Goal: Information Seeking & Learning: Find contact information

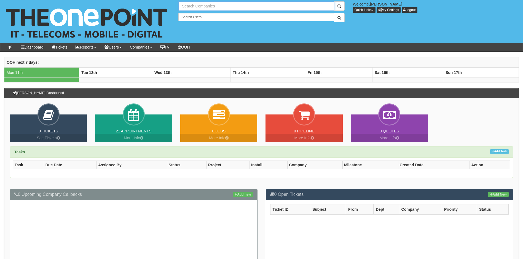
click at [212, 7] on input "text" at bounding box center [256, 5] width 156 height 9
type input "k"
type input "Search Companies"
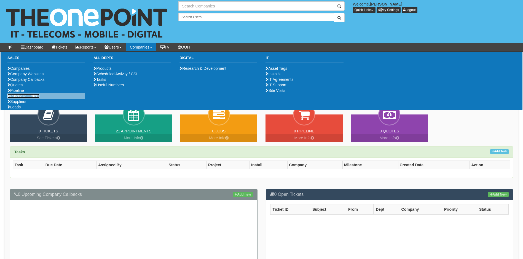
type input "Search Companies"
click at [25, 98] on link "Purchase Orders" at bounding box center [23, 96] width 32 height 4
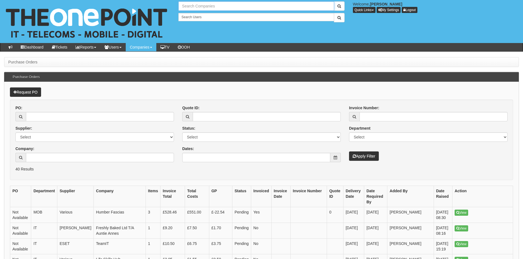
click at [210, 5] on input "text" at bounding box center [256, 5] width 156 height 9
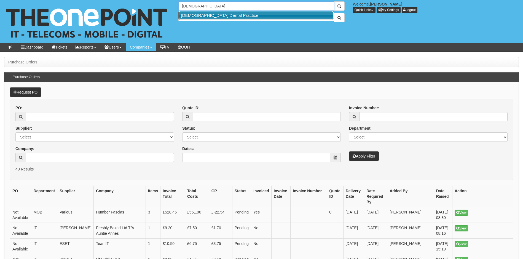
click at [209, 15] on link "[DEMOGRAPHIC_DATA] Dental Practice" at bounding box center [256, 15] width 154 height 8
type input "[DEMOGRAPHIC_DATA] Dental Practice"
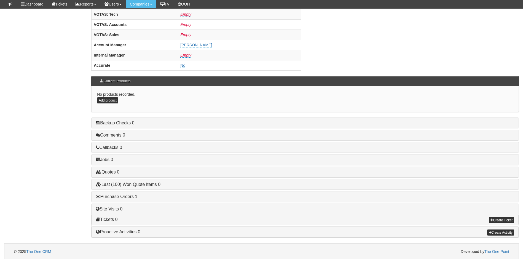
scroll to position [227, 0]
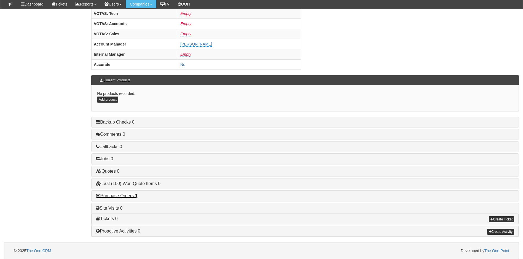
click at [117, 194] on link "Purchase Orders 1" at bounding box center [117, 195] width 42 height 5
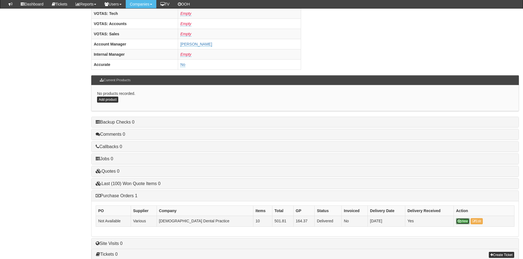
click at [461, 221] on link "View" at bounding box center [463, 221] width 14 height 6
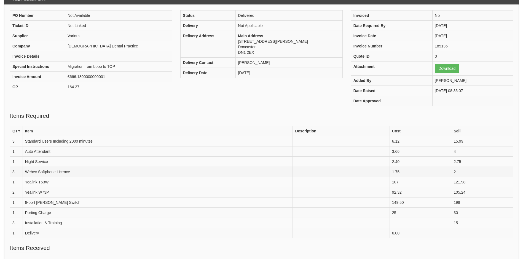
scroll to position [28, 0]
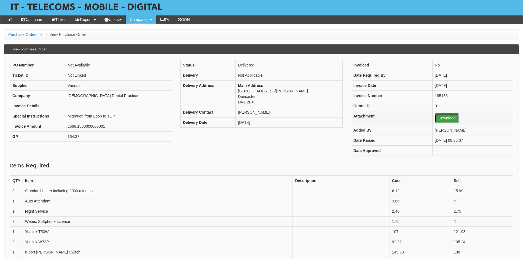
click at [440, 117] on link "Download" at bounding box center [447, 117] width 24 height 9
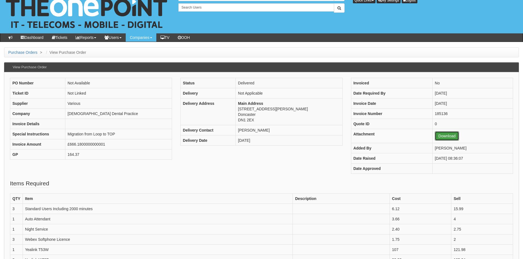
scroll to position [0, 0]
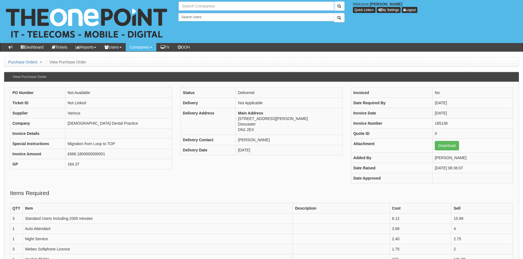
click at [195, 7] on input "text" at bounding box center [256, 5] width 156 height 9
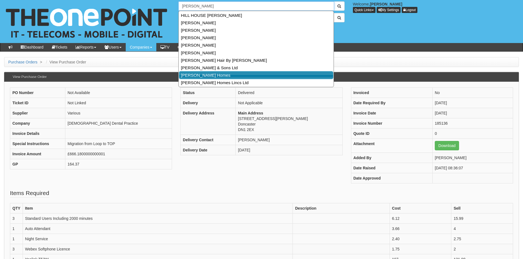
click at [202, 76] on link "Hammond Homes" at bounding box center [256, 75] width 154 height 8
type input "Hammond Homes"
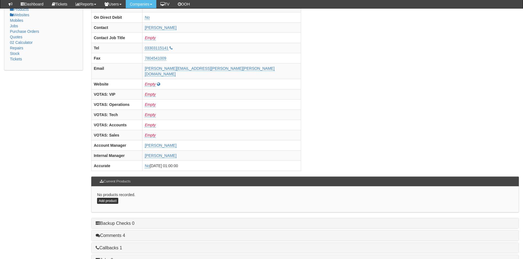
scroll to position [110, 0]
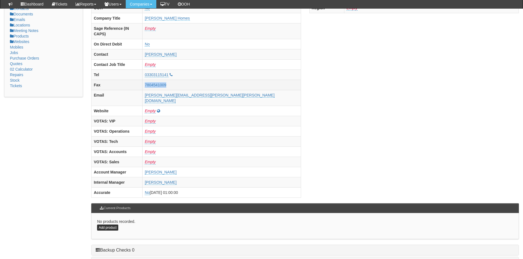
drag, startPoint x: 202, startPoint y: 79, endPoint x: 176, endPoint y: 79, distance: 26.5
click at [176, 80] on td "7804541009" at bounding box center [222, 85] width 158 height 10
copy link "7804541009"
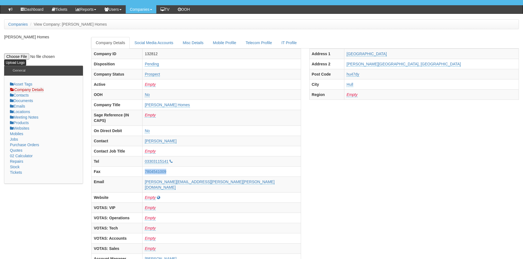
scroll to position [0, 0]
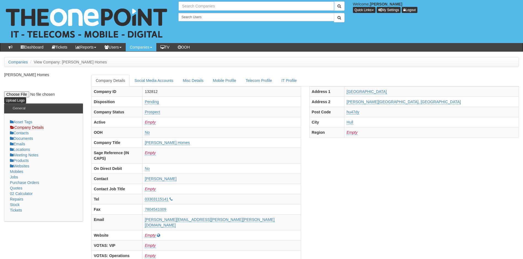
click at [214, 7] on input "text" at bounding box center [256, 5] width 156 height 9
click at [210, 15] on link "The Leather Repair Company (Restorers)" at bounding box center [256, 15] width 154 height 8
type input "The Leather Repair Company (Restorers)"
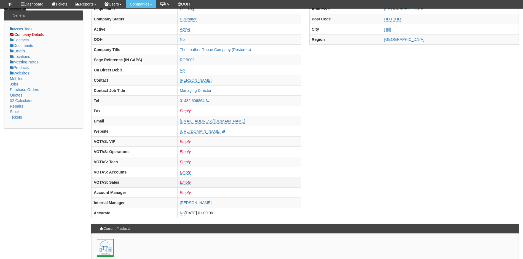
scroll to position [110, 0]
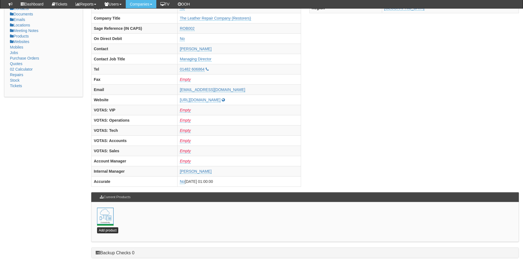
click at [393, 183] on div "Company ID 20243 Disposition Pending Company Status Customer Active Active OOH …" at bounding box center [305, 77] width 436 height 230
drag, startPoint x: 246, startPoint y: 101, endPoint x: 179, endPoint y: 101, distance: 66.7
click at [179, 101] on td "http://www.leatherrepaircompany.com/" at bounding box center [239, 100] width 123 height 10
copy link "http://www.leatherrepaircompany.com/"
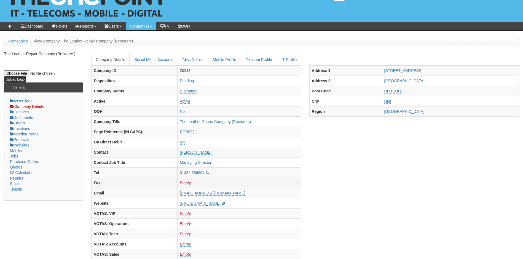
scroll to position [20, 0]
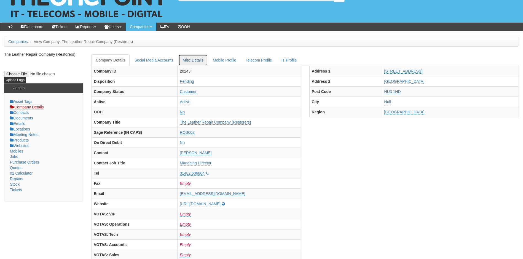
click at [195, 61] on link "Misc Details" at bounding box center [193, 60] width 30 height 12
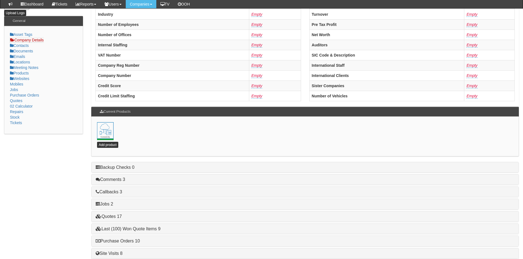
scroll to position [119, 0]
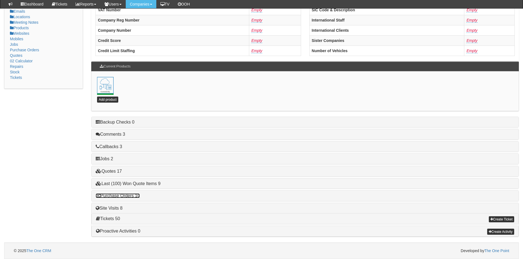
click at [121, 195] on link "Purchase Orders 10" at bounding box center [118, 195] width 44 height 5
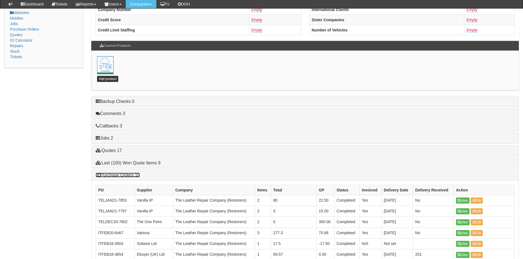
scroll to position [229, 0]
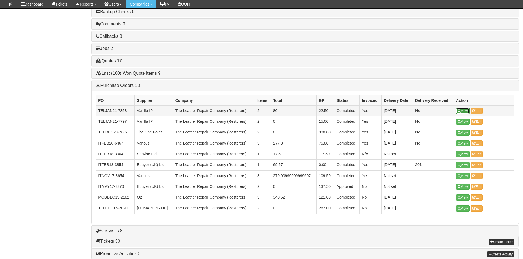
click at [463, 109] on link "View" at bounding box center [463, 111] width 14 height 6
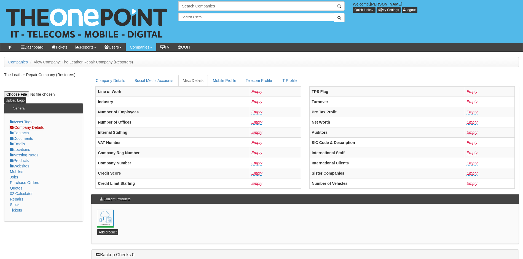
scroll to position [133, 0]
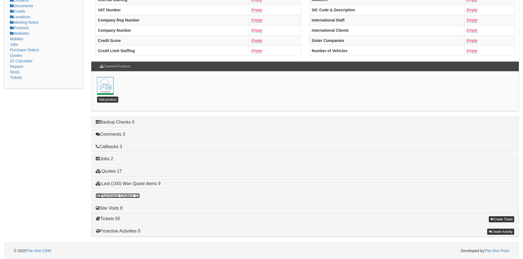
click at [128, 196] on link "Purchase Orders 10" at bounding box center [118, 195] width 44 height 5
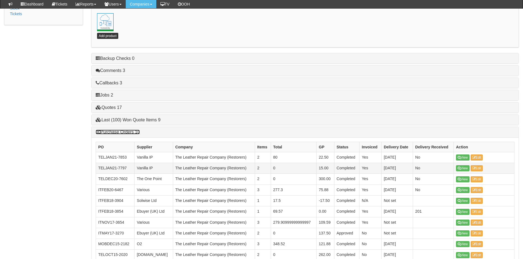
scroll to position [188, 0]
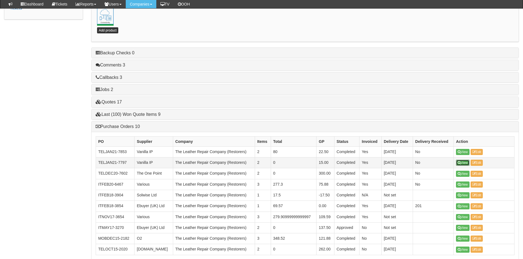
click at [464, 162] on link "View" at bounding box center [463, 163] width 14 height 6
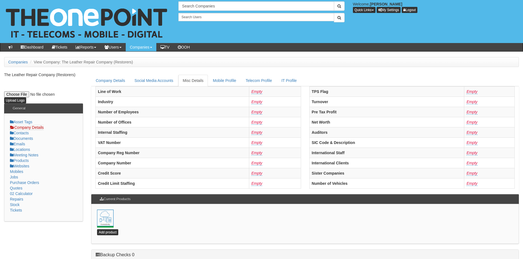
scroll to position [133, 0]
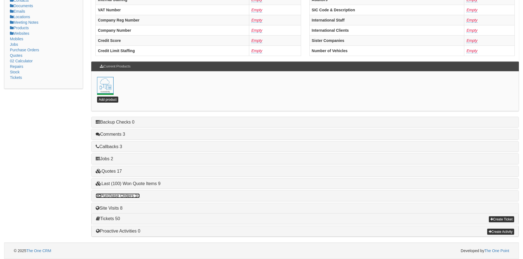
click at [119, 196] on link "Purchase Orders 10" at bounding box center [118, 195] width 44 height 5
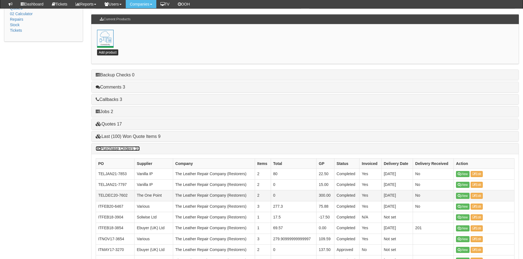
scroll to position [188, 0]
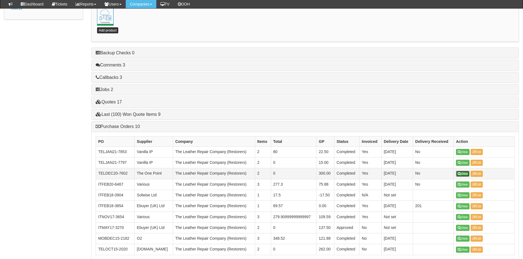
click at [463, 173] on link "View" at bounding box center [463, 174] width 14 height 6
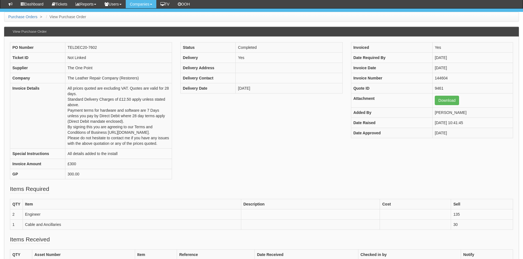
scroll to position [28, 0]
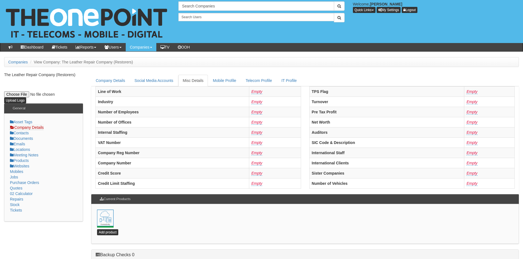
scroll to position [133, 0]
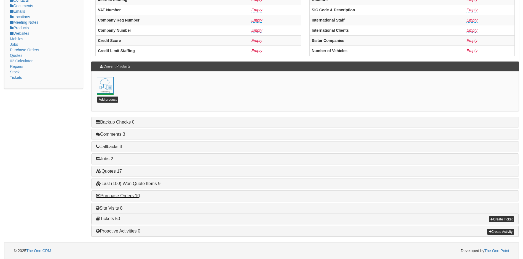
click at [124, 195] on link "Purchase Orders 10" at bounding box center [118, 195] width 44 height 5
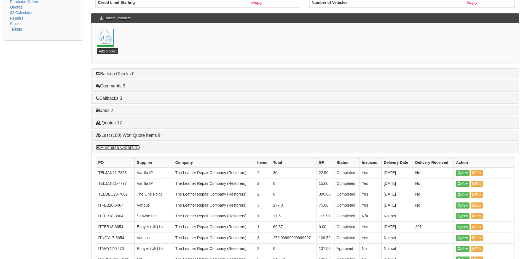
scroll to position [252, 0]
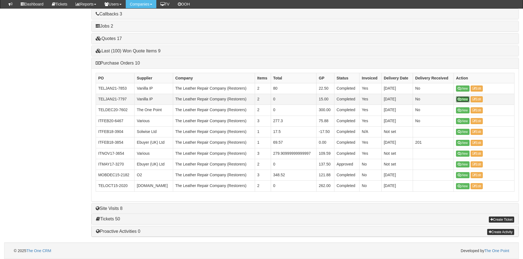
click at [463, 98] on link "View" at bounding box center [463, 99] width 14 height 6
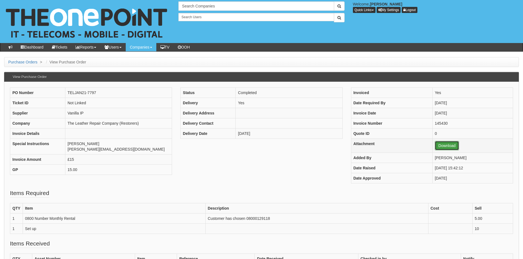
click at [439, 145] on link "Download" at bounding box center [447, 145] width 24 height 9
click at [346, 195] on fieldset "Items Required QTY Item Description Cost Sell 1 0800 Number Monthly Rental Cust…" at bounding box center [261, 214] width 503 height 50
click at [215, 6] on input "text" at bounding box center [256, 5] width 156 height 9
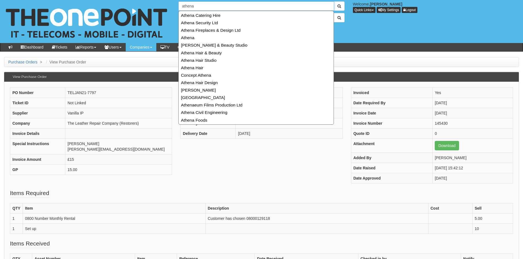
type input "Athena Foods"
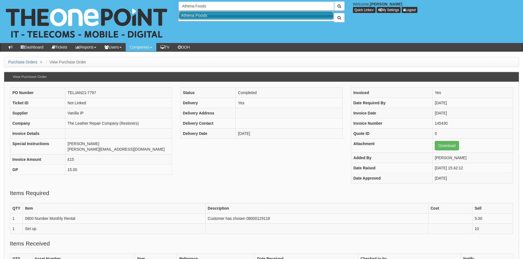
click at [203, 16] on link "Athena Foods" at bounding box center [256, 15] width 154 height 8
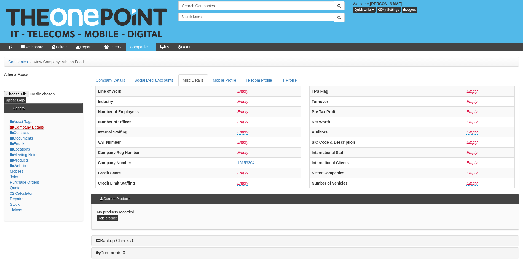
scroll to position [105, 0]
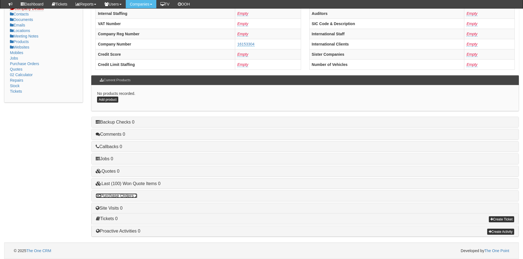
click at [120, 194] on link "Purchase Orders 2" at bounding box center [117, 195] width 42 height 5
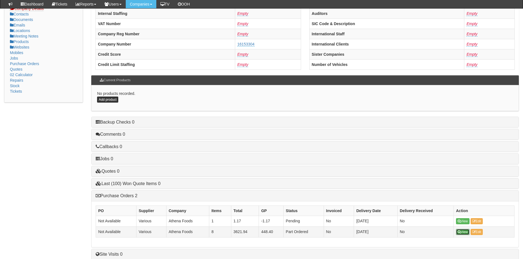
click at [466, 232] on link "View" at bounding box center [463, 232] width 14 height 6
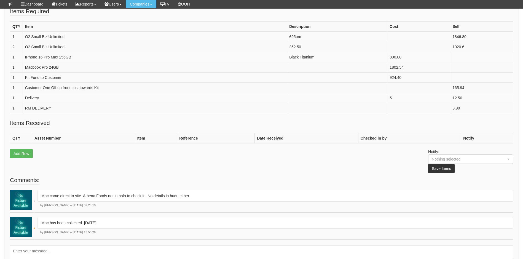
scroll to position [263, 0]
